Goal: Information Seeking & Learning: Learn about a topic

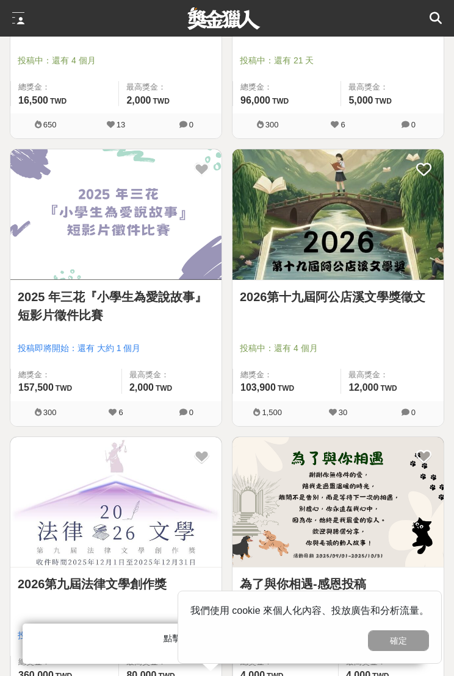
scroll to position [1227, 0]
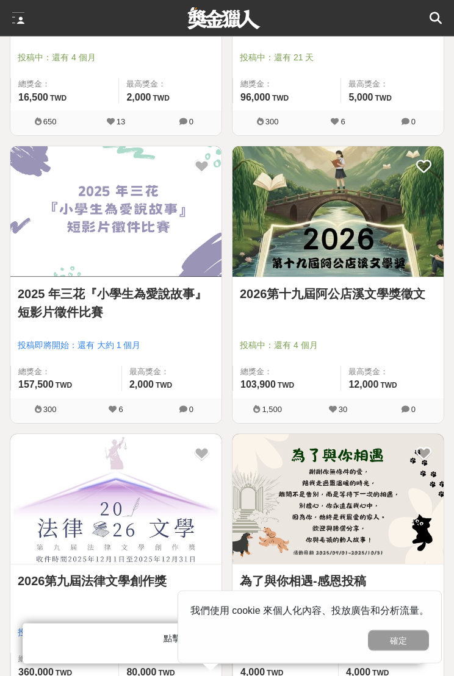
click at [410, 254] on img at bounding box center [337, 212] width 211 height 130
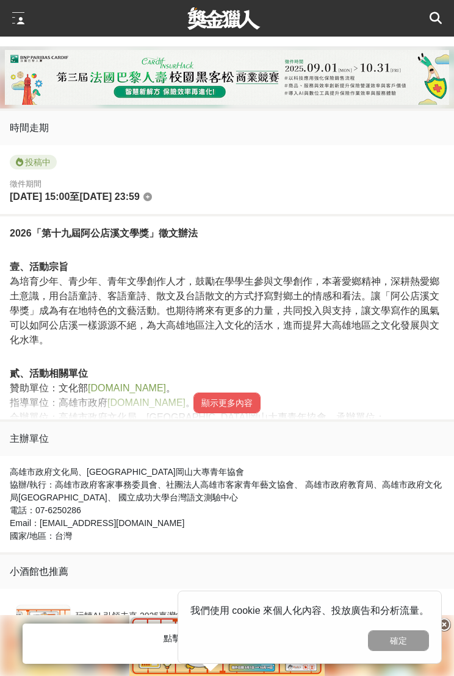
scroll to position [463, 0]
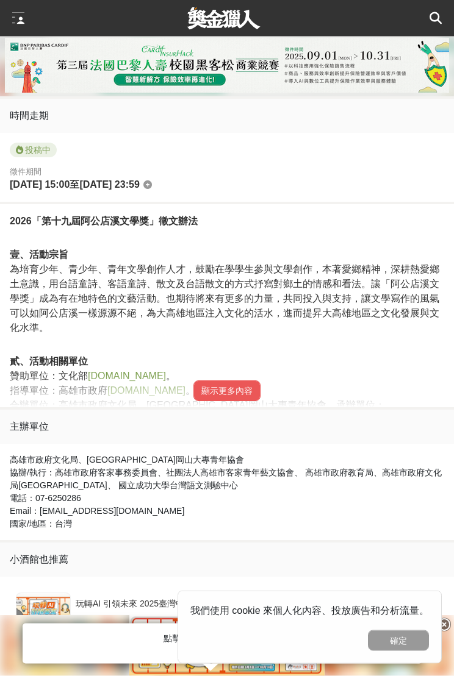
click at [242, 388] on button "顯示更多內容" at bounding box center [226, 391] width 67 height 21
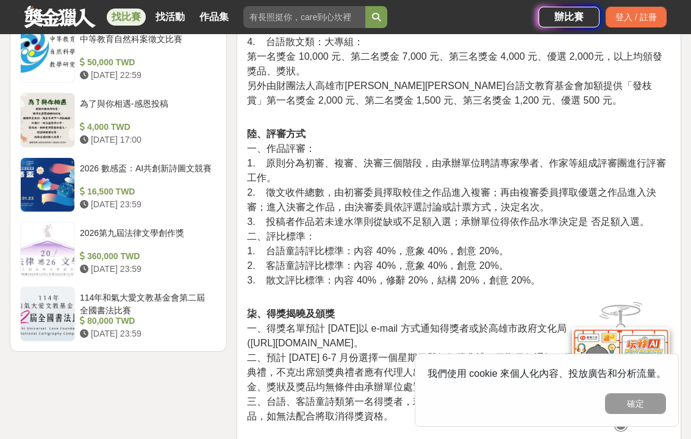
scroll to position [1523, 0]
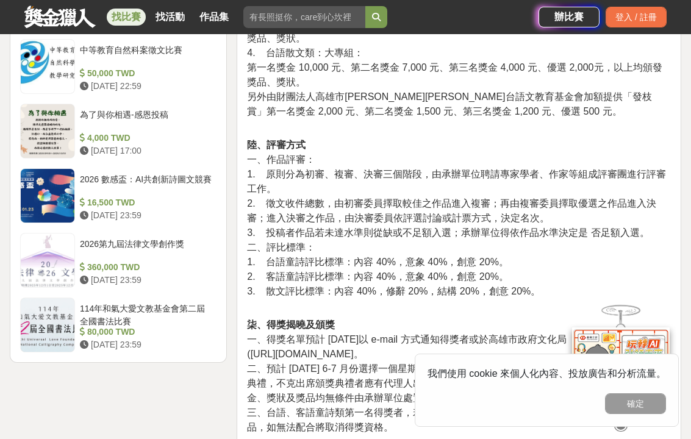
click at [31, 239] on div at bounding box center [48, 260] width 54 height 54
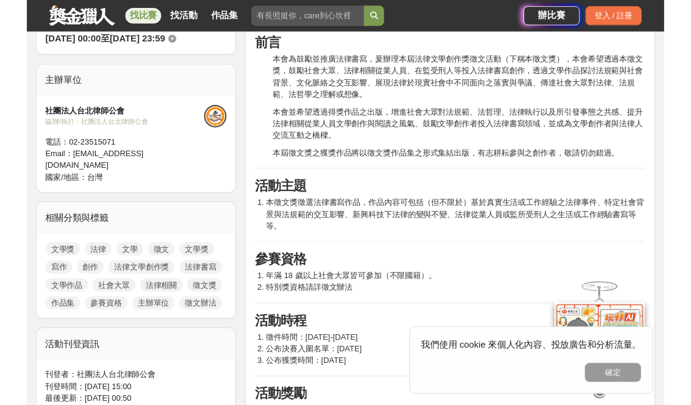
scroll to position [374, 0]
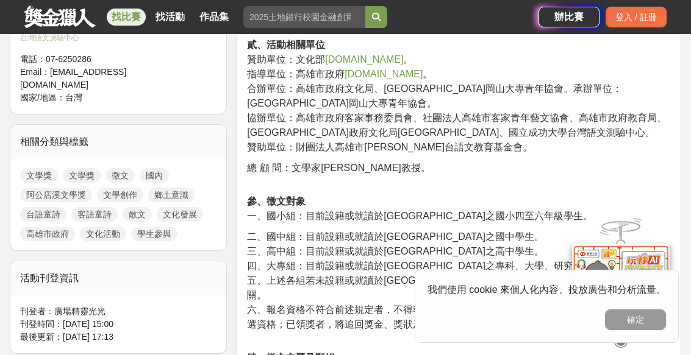
scroll to position [519, 0]
click at [129, 169] on link "徵文" at bounding box center [119, 176] width 29 height 15
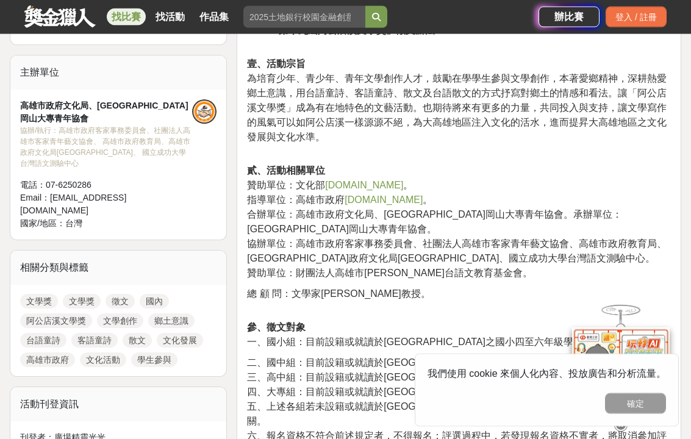
scroll to position [433, 0]
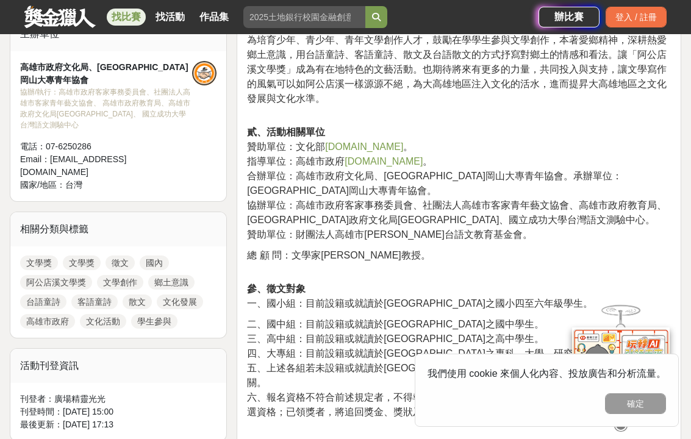
click at [119, 255] on link "徵文" at bounding box center [119, 262] width 29 height 15
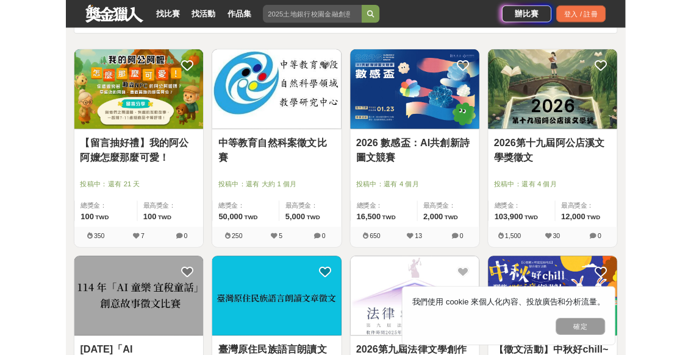
scroll to position [138, 0]
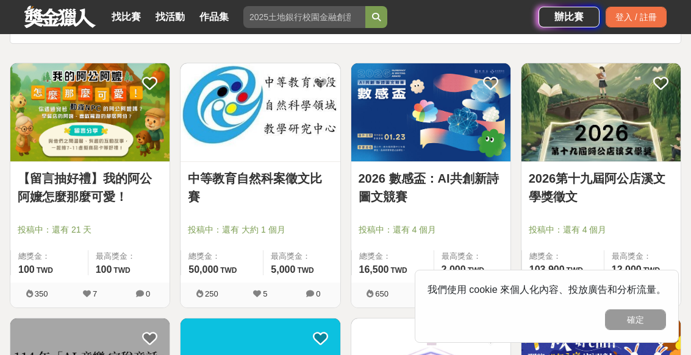
click at [413, 115] on img at bounding box center [430, 112] width 159 height 98
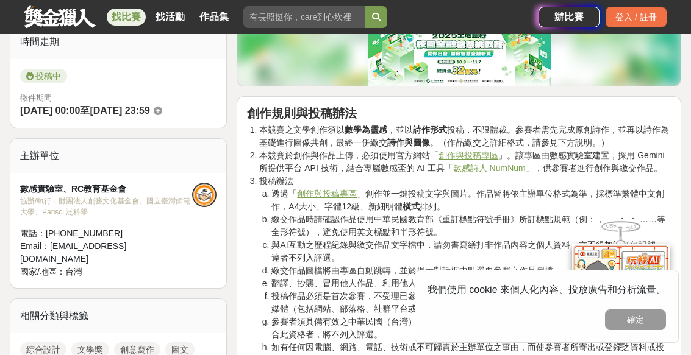
scroll to position [310, 0]
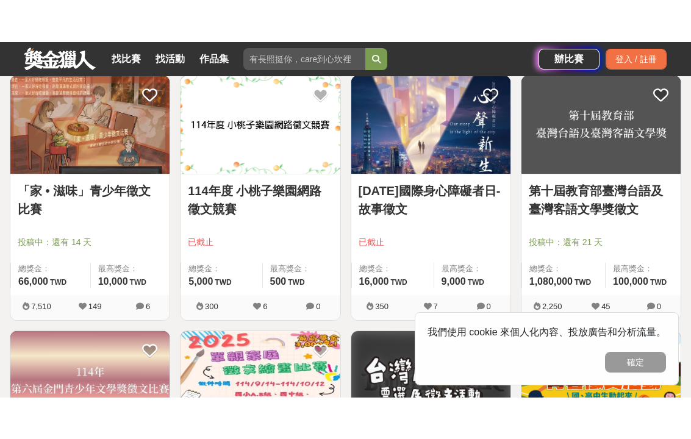
scroll to position [919, 0]
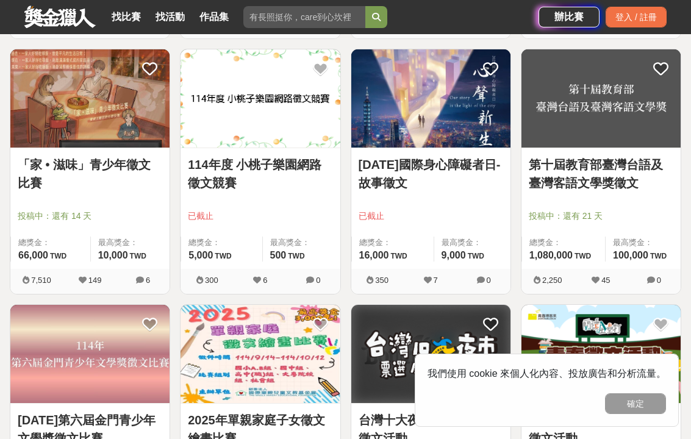
click at [40, 126] on img at bounding box center [89, 98] width 159 height 98
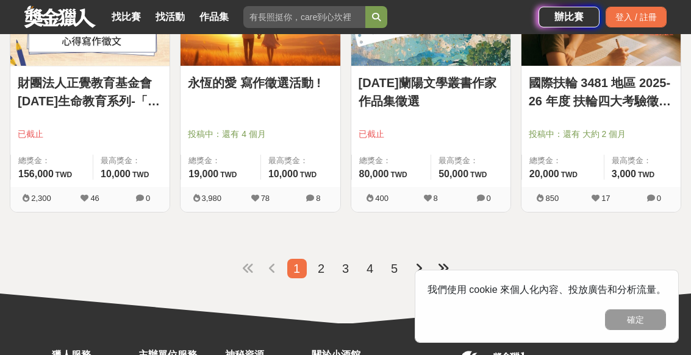
scroll to position [1458, 0]
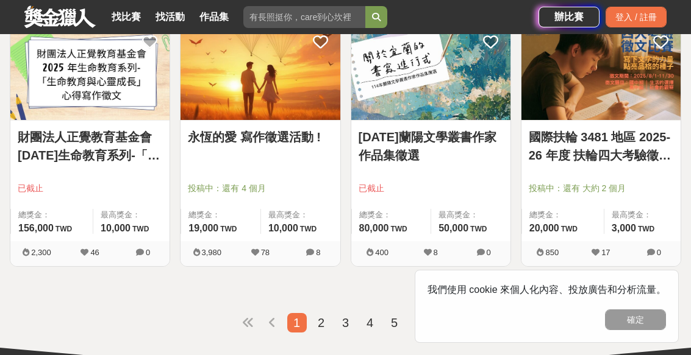
click at [222, 169] on div at bounding box center [264, 171] width 152 height 15
click at [224, 176] on div at bounding box center [264, 171] width 152 height 15
click at [247, 141] on link "永恆的愛 寫作徵選活動 !" at bounding box center [260, 137] width 144 height 18
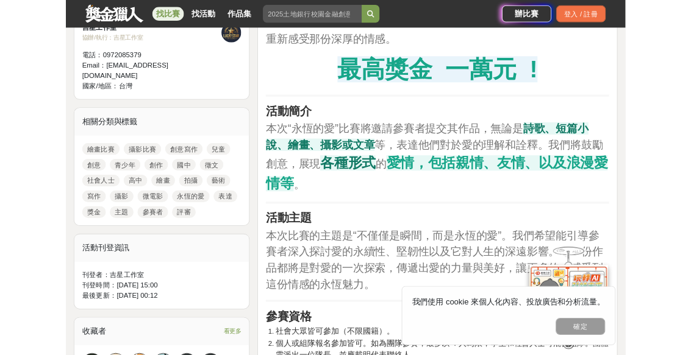
scroll to position [465, 0]
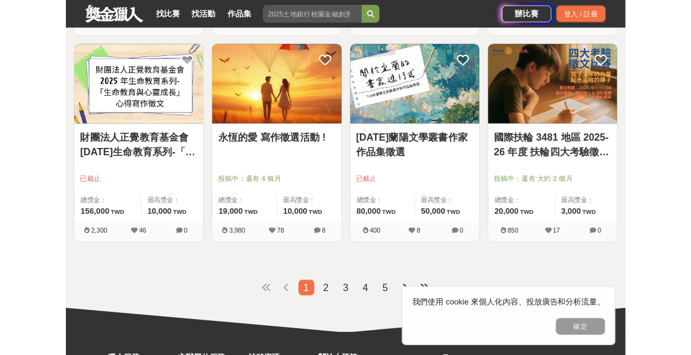
scroll to position [1423, 0]
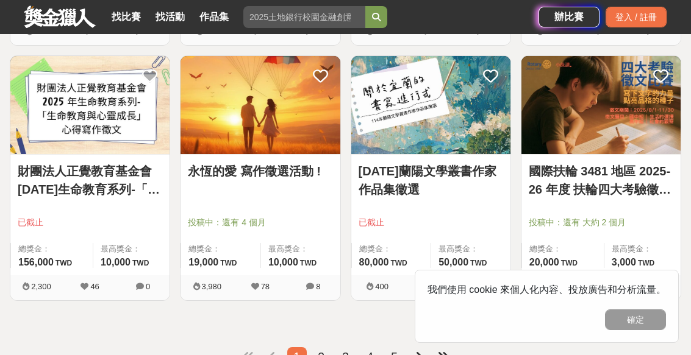
click at [586, 116] on img at bounding box center [600, 105] width 159 height 98
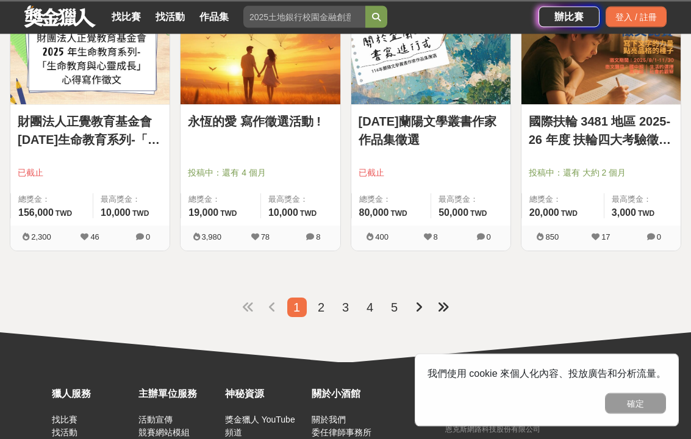
scroll to position [1475, 0]
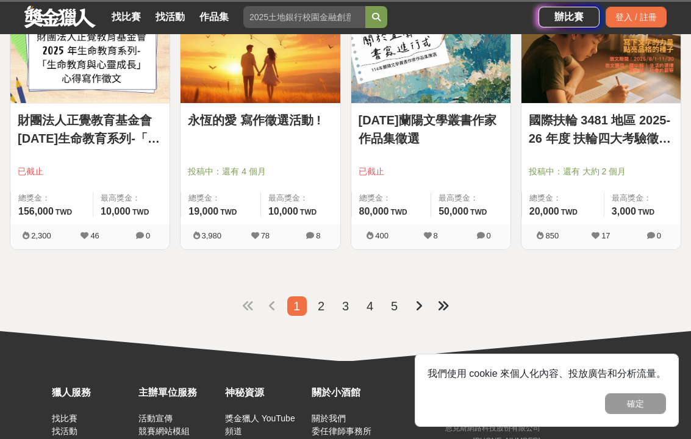
click at [444, 302] on icon at bounding box center [443, 306] width 12 height 12
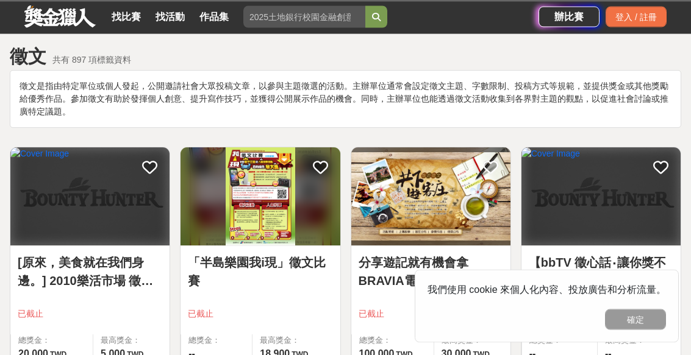
scroll to position [37, 0]
